Goal: Task Accomplishment & Management: Use online tool/utility

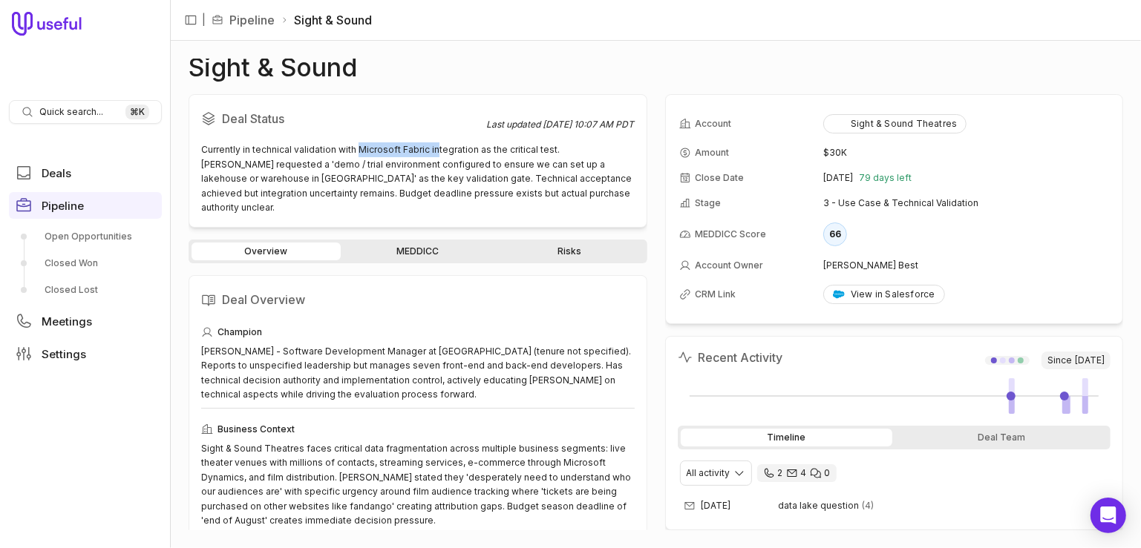
scroll to position [85, 0]
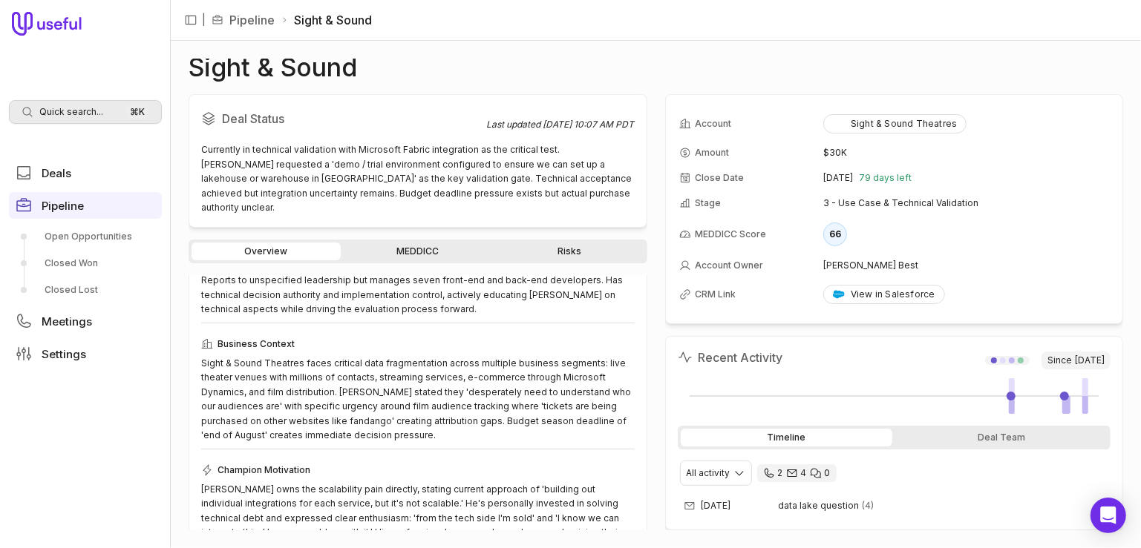
click at [80, 111] on span "Quick search..." at bounding box center [71, 112] width 64 height 12
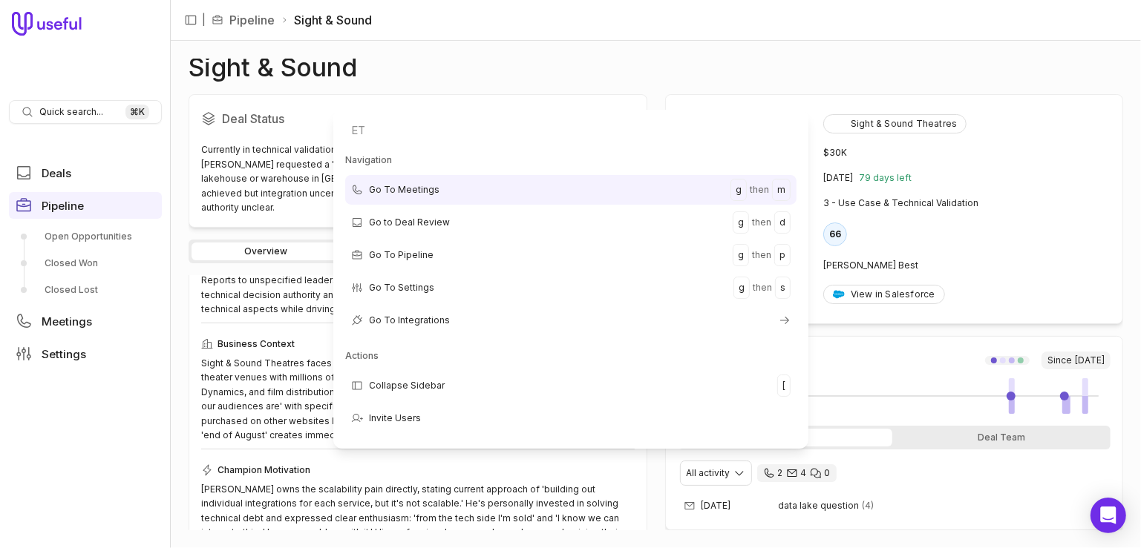
type input "ETS"
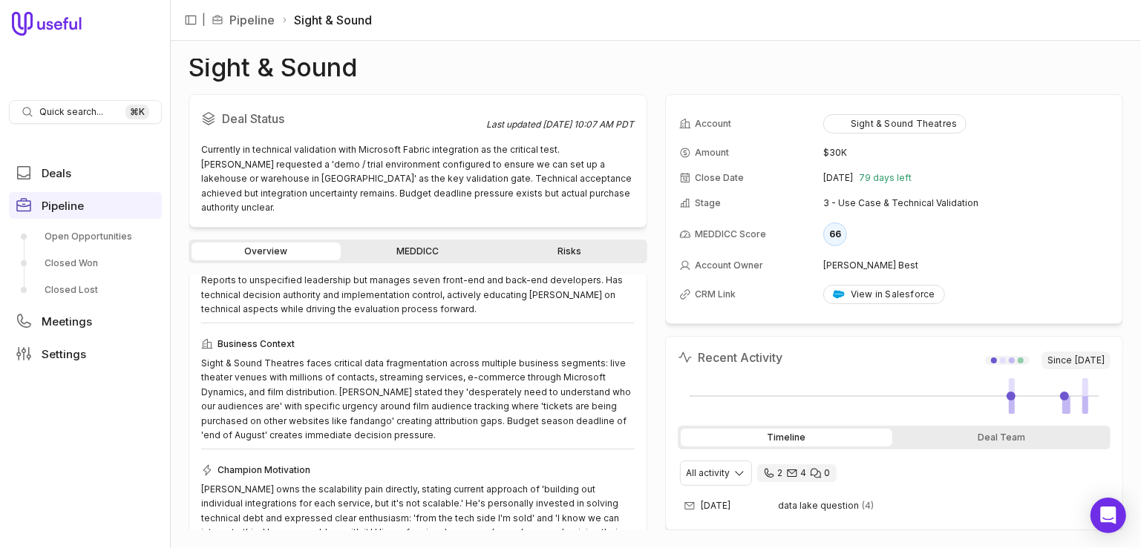
click at [85, 407] on html "Quick search... ⌘ K Deals Pipeline Open Opportunities Closed Won Closed Lost Me…" at bounding box center [570, 274] width 1141 height 548
click at [69, 171] on span "Deals" at bounding box center [57, 173] width 30 height 11
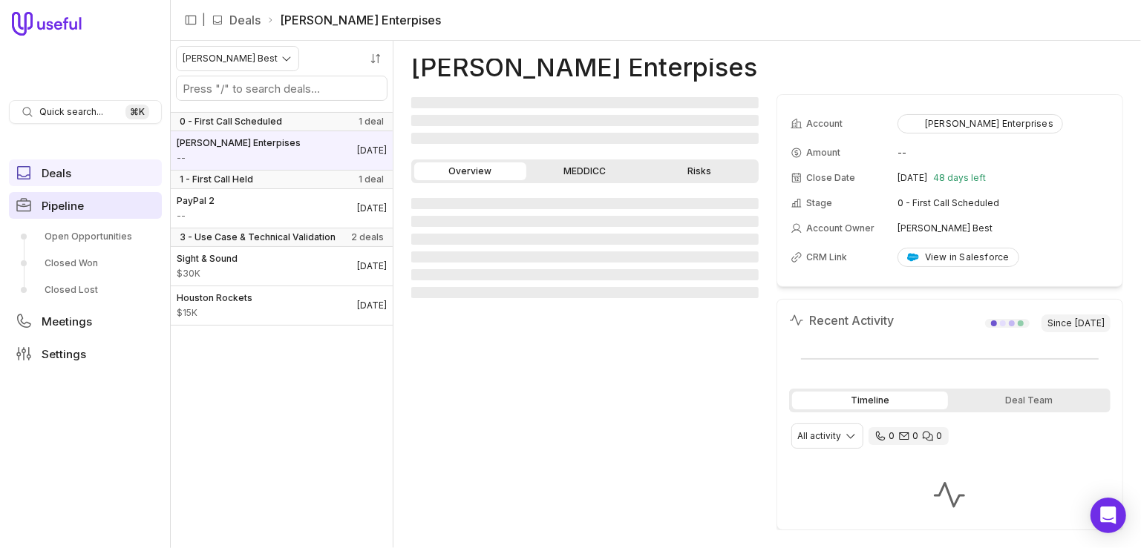
click at [99, 206] on link "Pipeline" at bounding box center [85, 205] width 153 height 27
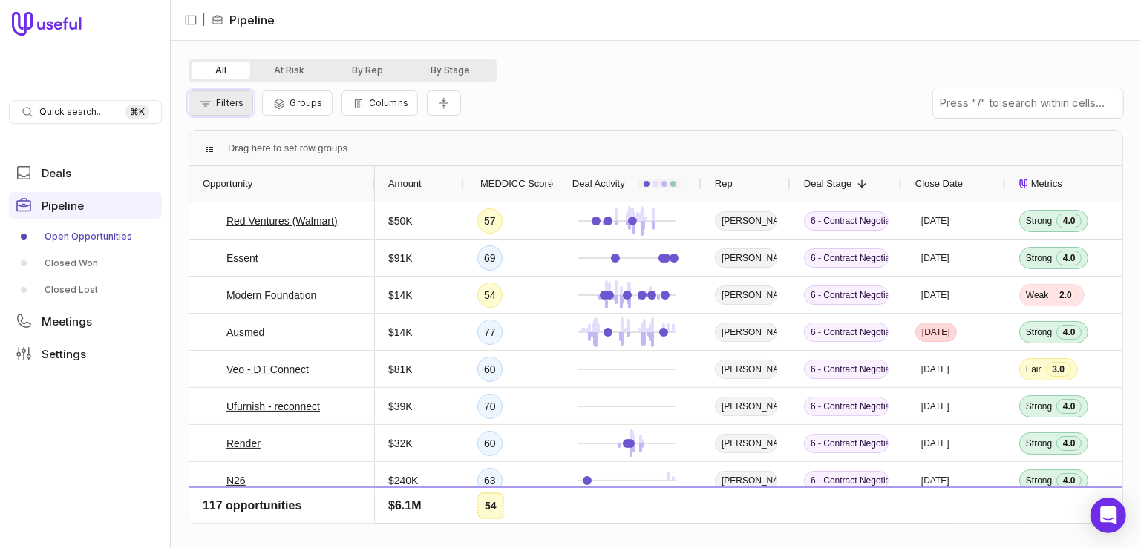
click at [229, 110] on button "Filters" at bounding box center [221, 103] width 65 height 25
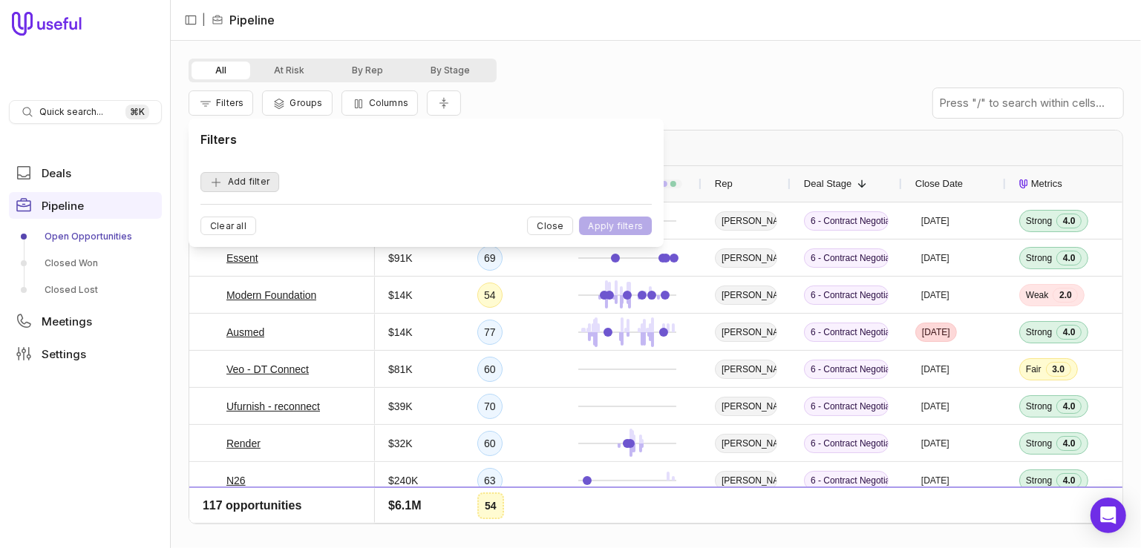
click at [246, 178] on button "Add filter" at bounding box center [239, 182] width 79 height 20
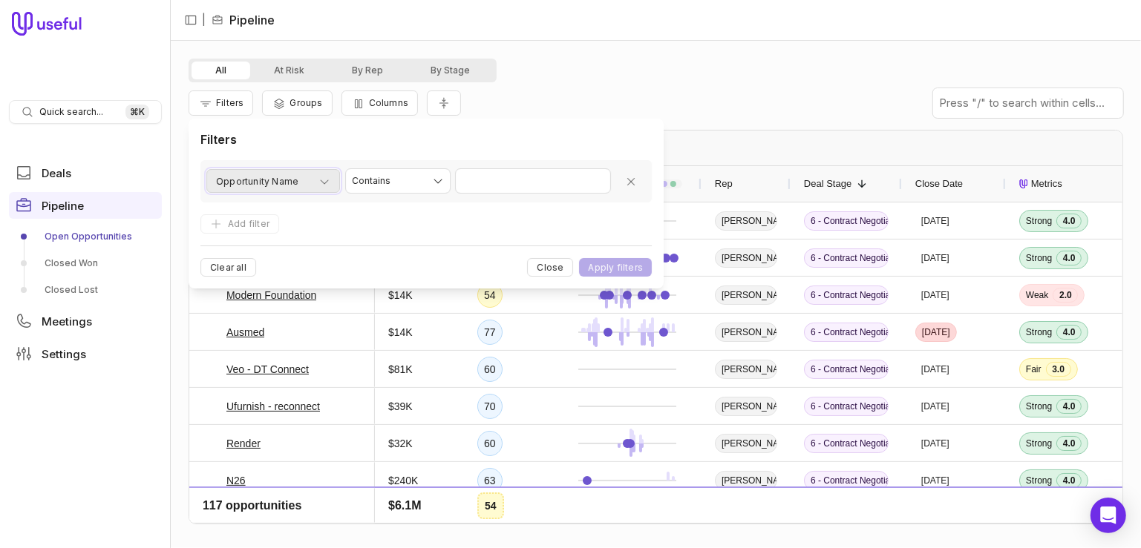
click at [247, 179] on span "Opportunity Name" at bounding box center [257, 182] width 82 height 18
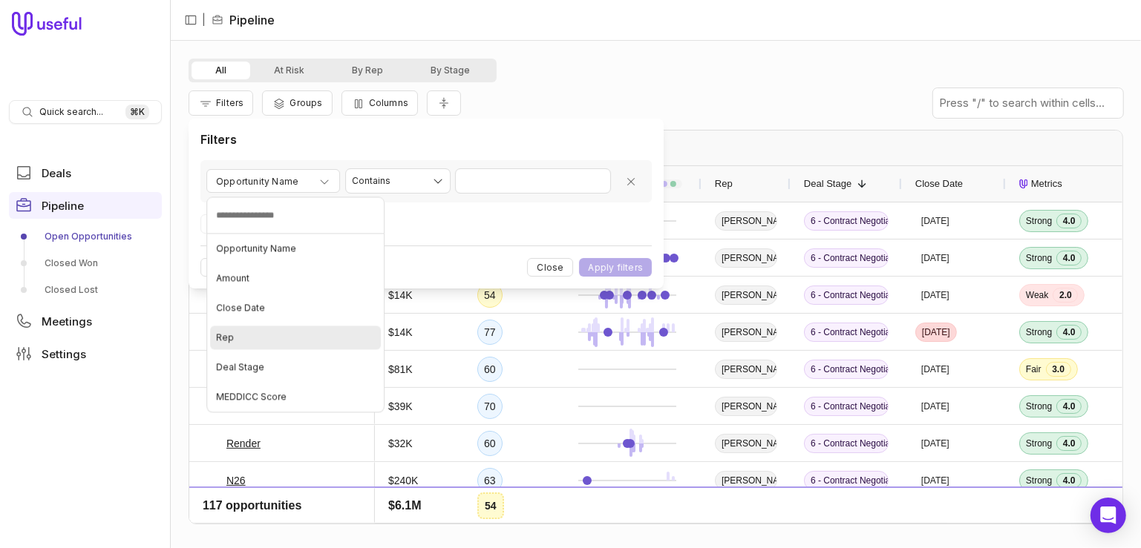
click at [250, 329] on div "Rep" at bounding box center [295, 338] width 171 height 24
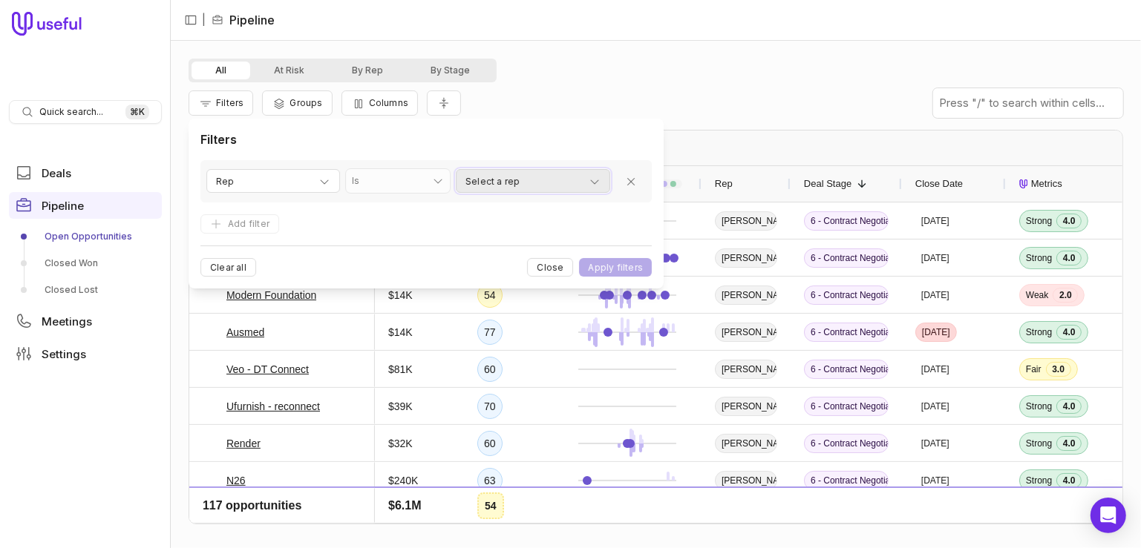
click at [526, 190] on div "Select a rep" at bounding box center [532, 182] width 135 height 18
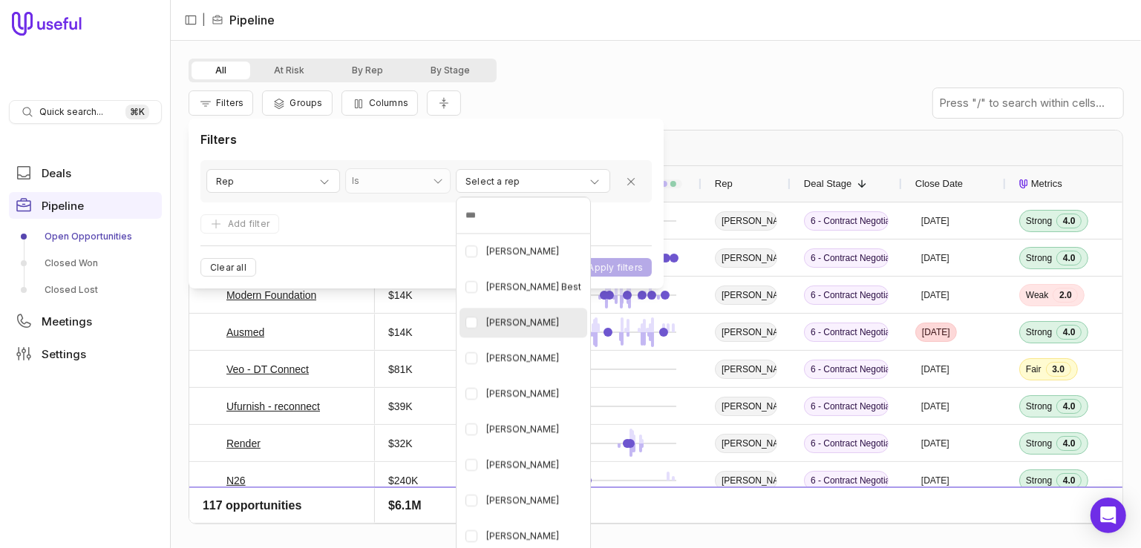
click at [525, 324] on span "[PERSON_NAME]" at bounding box center [522, 323] width 73 height 18
click at [615, 266] on html "Quick search... ⌘ K Deals Pipeline Open Opportunities Closed Won Closed Lost Me…" at bounding box center [570, 274] width 1141 height 548
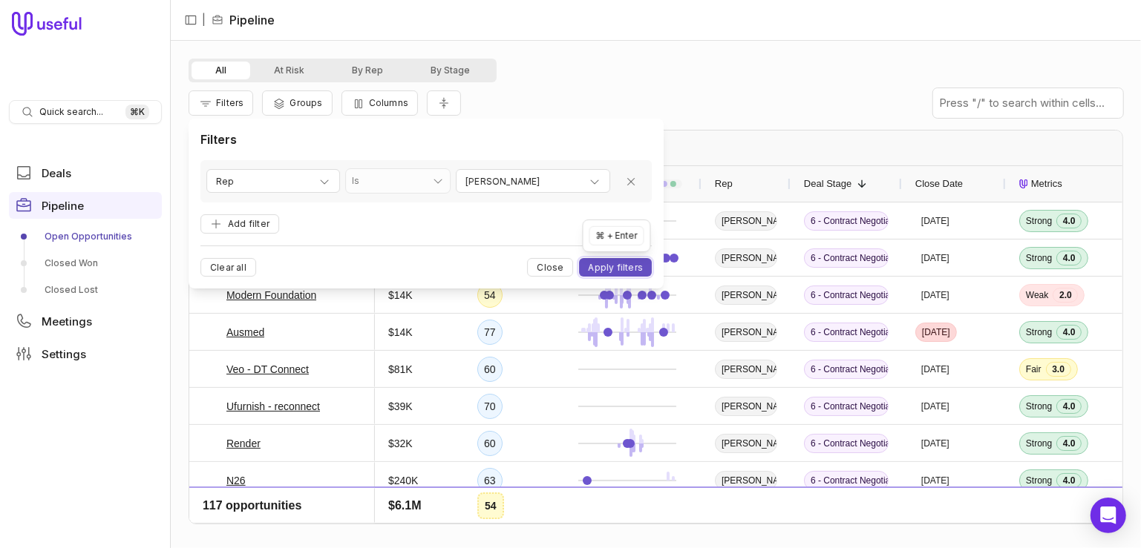
click at [612, 269] on button "Apply filters" at bounding box center [615, 267] width 73 height 19
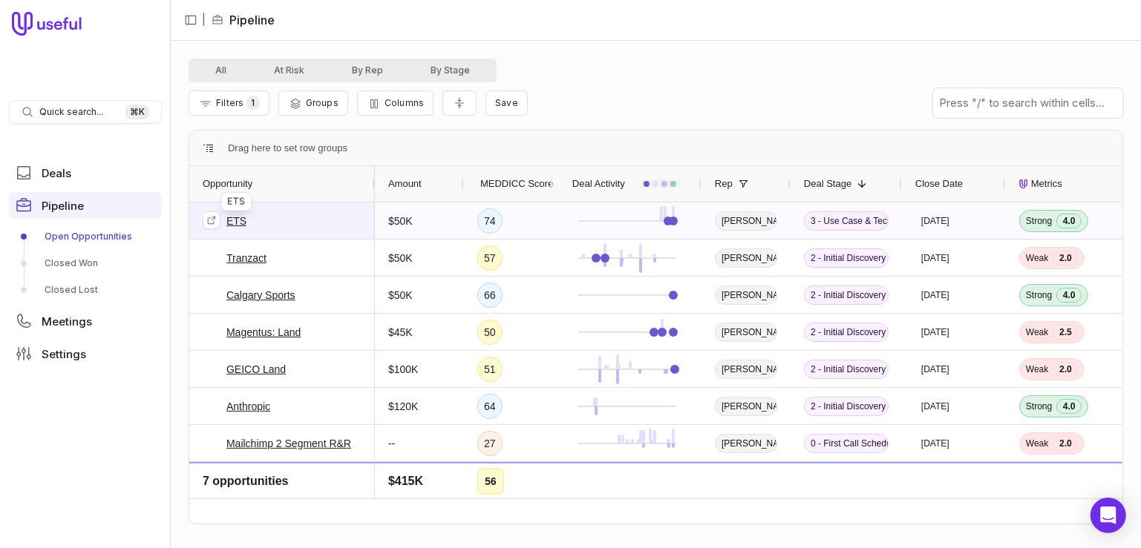
click at [240, 220] on link "ETS" at bounding box center [236, 221] width 20 height 18
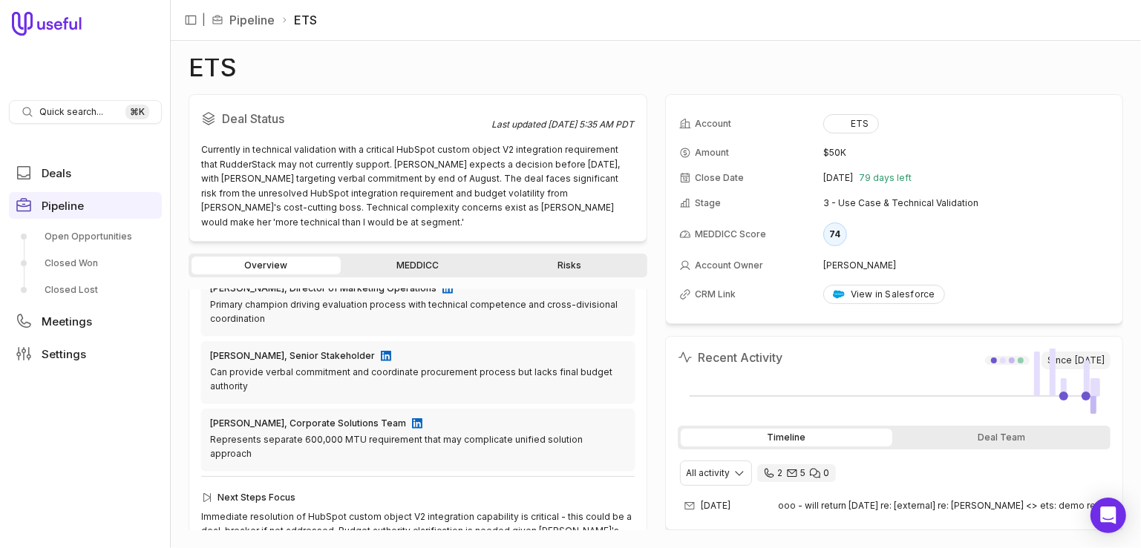
scroll to position [579, 0]
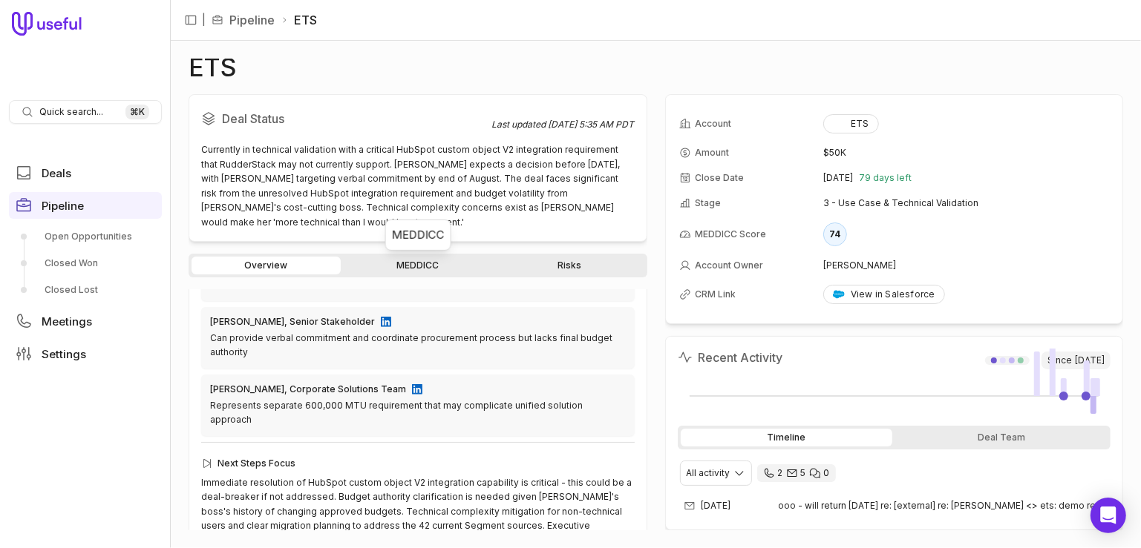
click at [408, 264] on link "MEDDICC" at bounding box center [418, 266] width 149 height 18
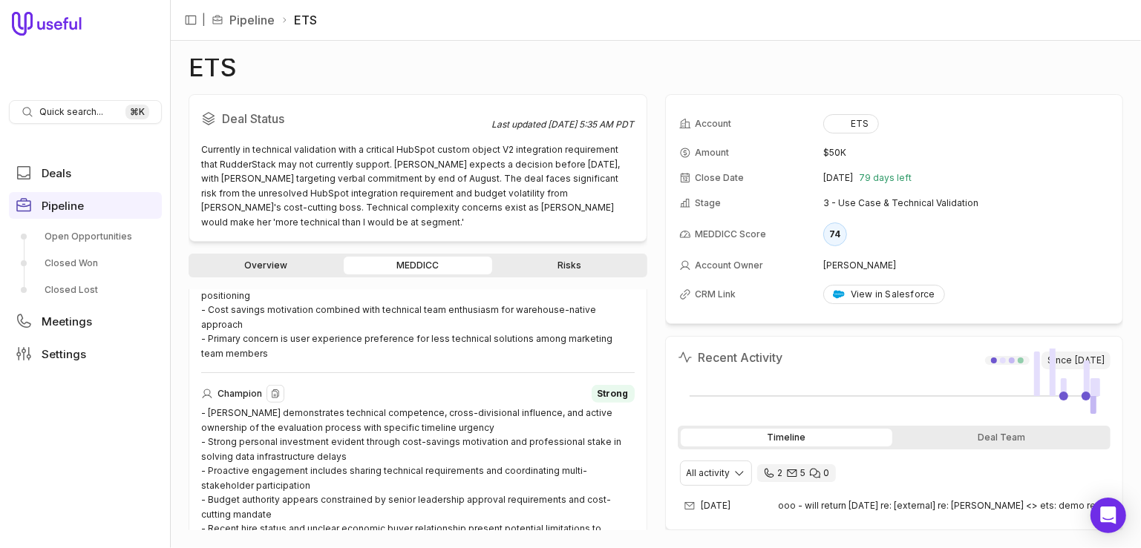
scroll to position [995, 0]
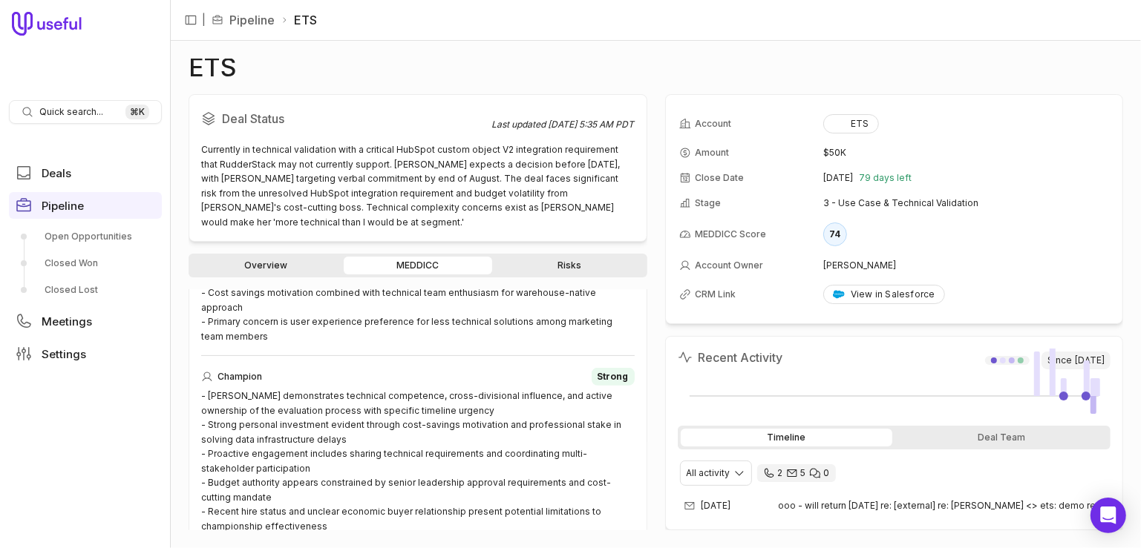
click at [562, 265] on link "Risks" at bounding box center [569, 266] width 149 height 18
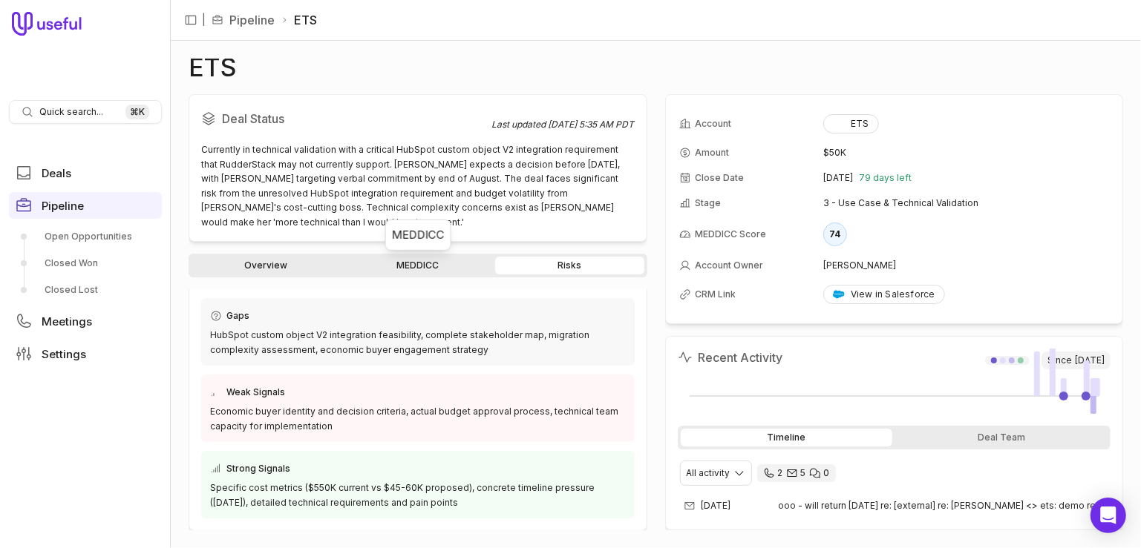
click at [416, 268] on link "MEDDICC" at bounding box center [418, 266] width 149 height 18
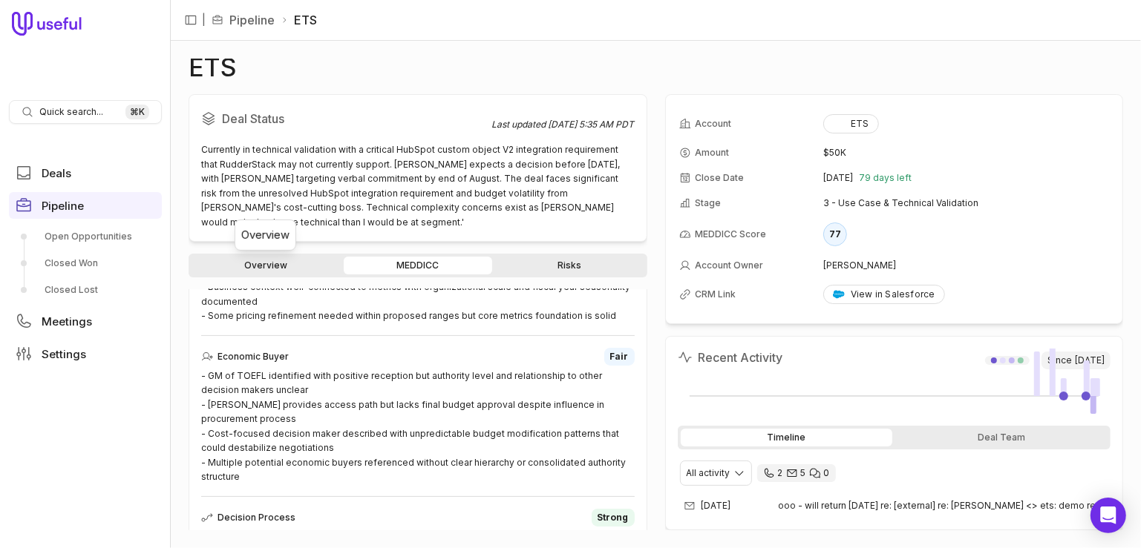
click at [287, 263] on link "Overview" at bounding box center [265, 266] width 149 height 18
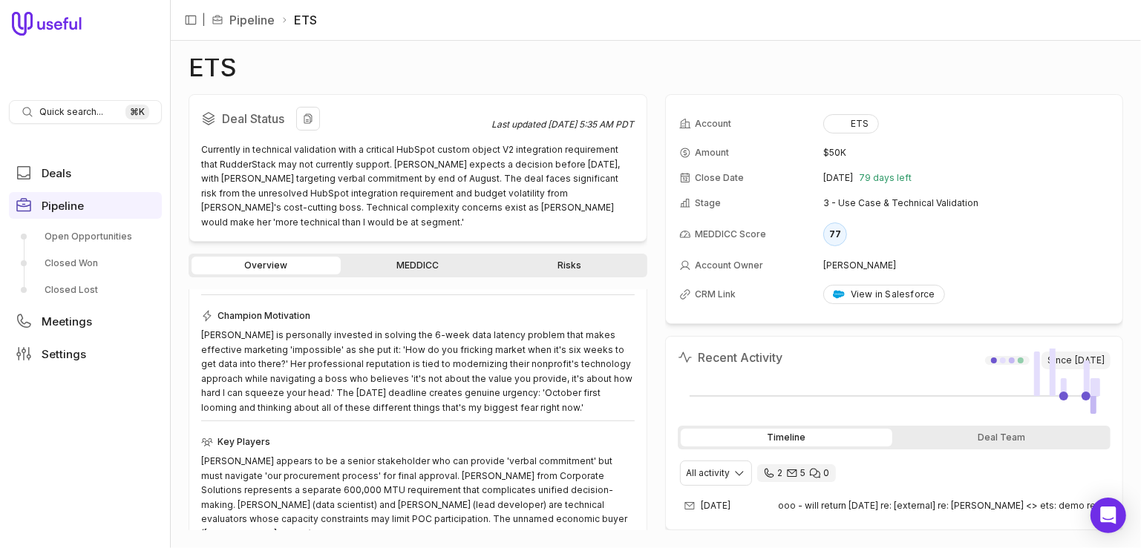
scroll to position [268, 0]
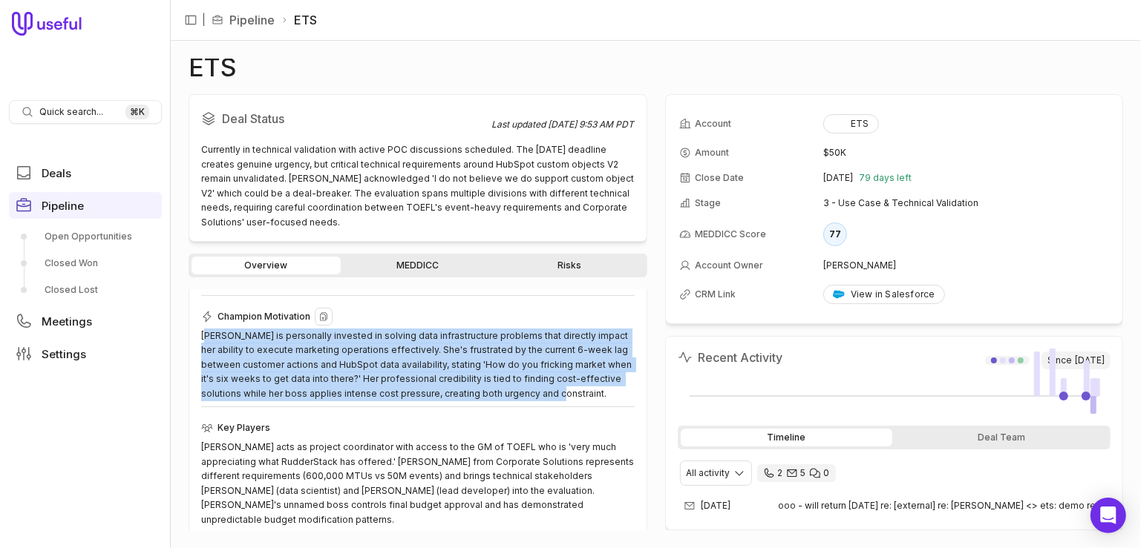
drag, startPoint x: 207, startPoint y: 335, endPoint x: 597, endPoint y: 387, distance: 393.9
click at [597, 387] on div "Ann is personally invested in solving data infrastructure problems that directl…" at bounding box center [417, 365] width 433 height 73
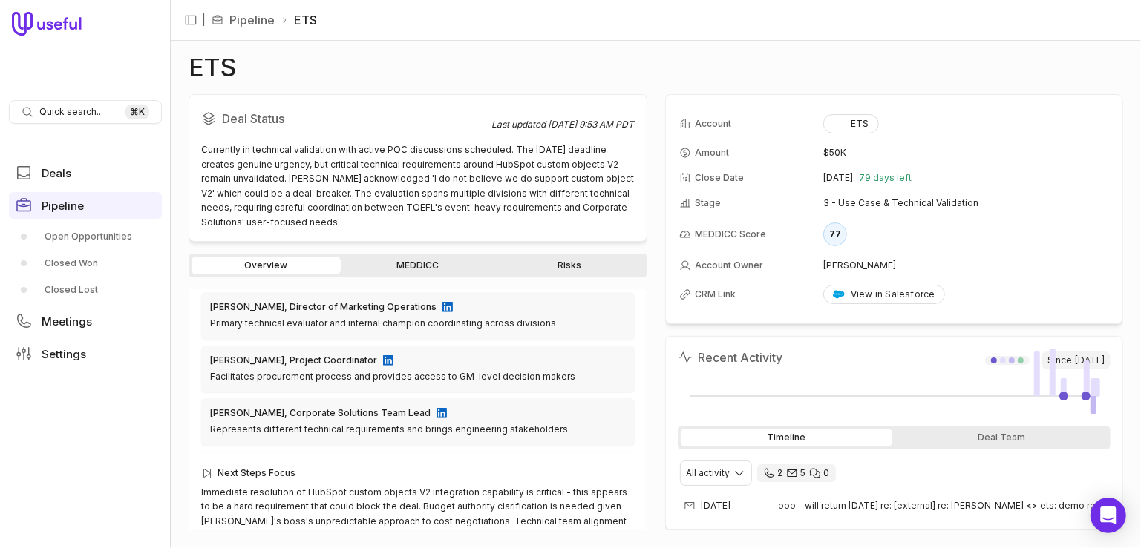
scroll to position [535, 0]
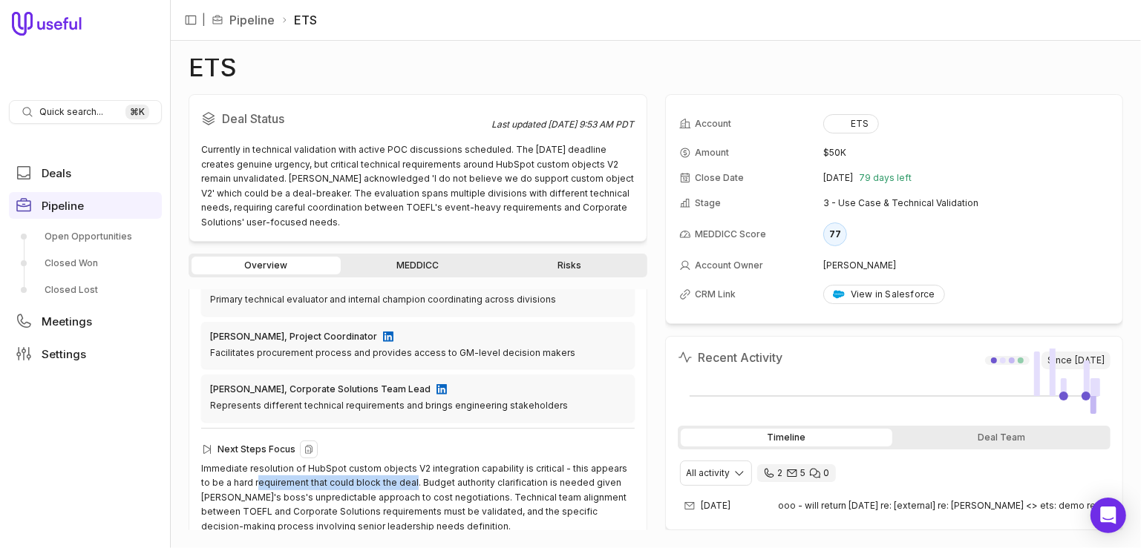
drag, startPoint x: 247, startPoint y: 467, endPoint x: 400, endPoint y: 466, distance: 152.9
click at [400, 466] on div "Immediate resolution of HubSpot custom objects V2 integration capability is cri…" at bounding box center [417, 498] width 433 height 73
click at [413, 258] on link "MEDDICC" at bounding box center [418, 266] width 149 height 18
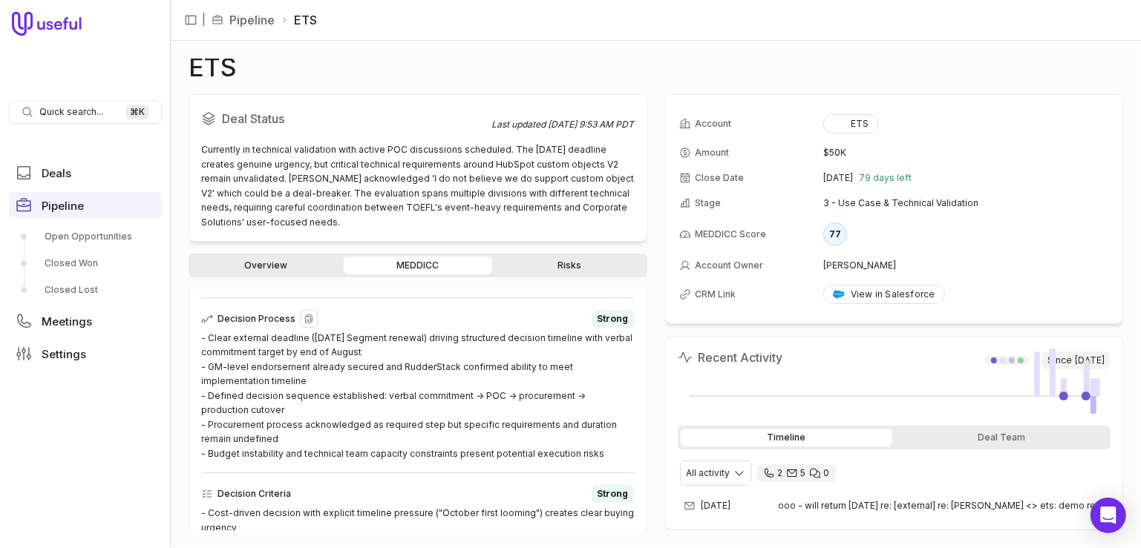
scroll to position [482, 0]
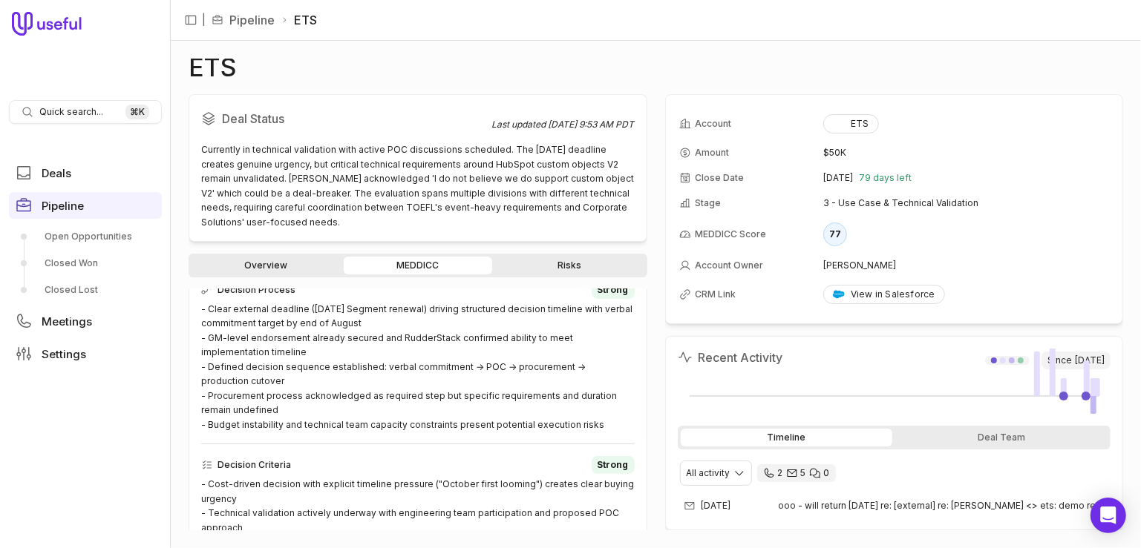
click at [291, 266] on link "Overview" at bounding box center [265, 266] width 149 height 18
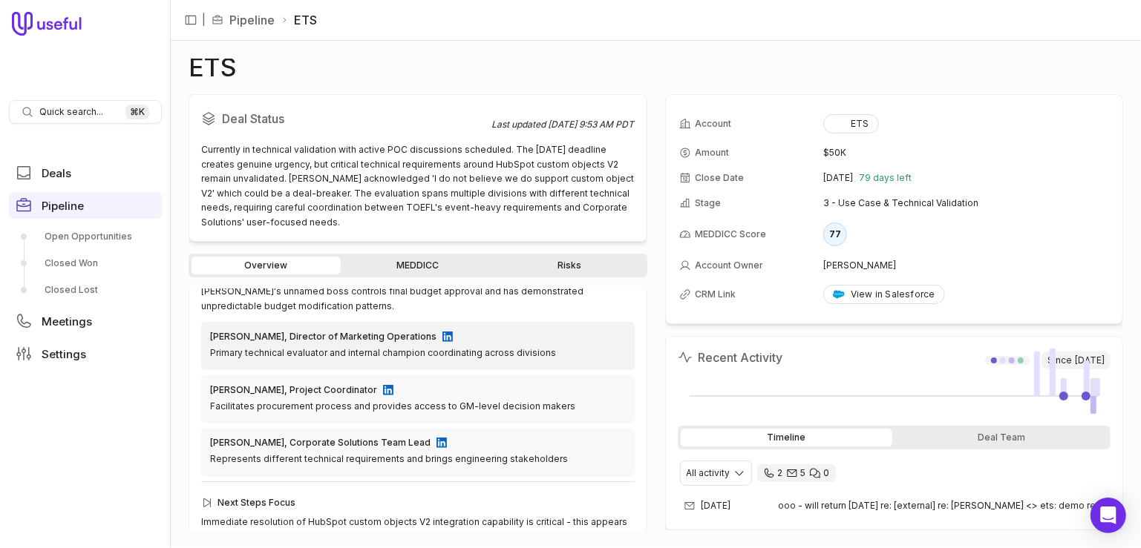
click at [333, 331] on div "Ann Johnston, Director of Marketing Operations" at bounding box center [323, 337] width 226 height 12
click at [442, 332] on img at bounding box center [447, 337] width 10 height 10
